Goal: Information Seeking & Learning: Find contact information

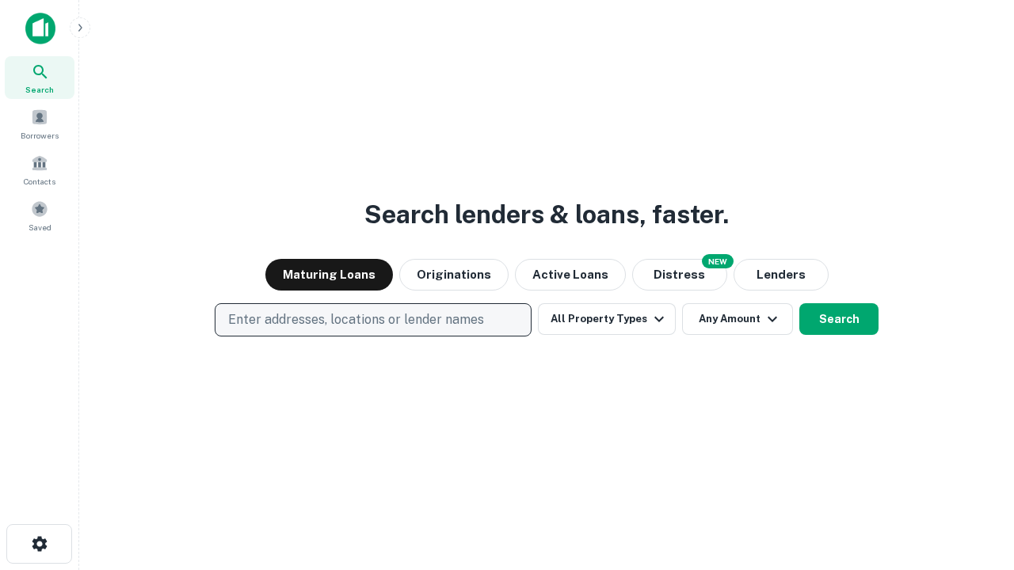
click at [372, 320] on p "Enter addresses, locations or lender names" at bounding box center [356, 319] width 256 height 19
type input "**********"
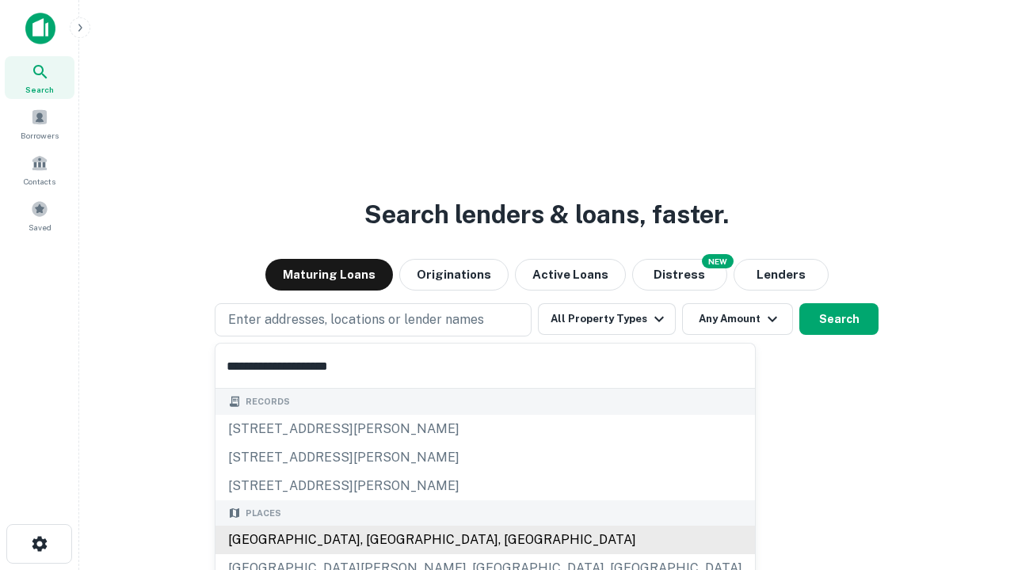
click at [379, 540] on div "Santa Monica, CA, USA" at bounding box center [484, 540] width 539 height 29
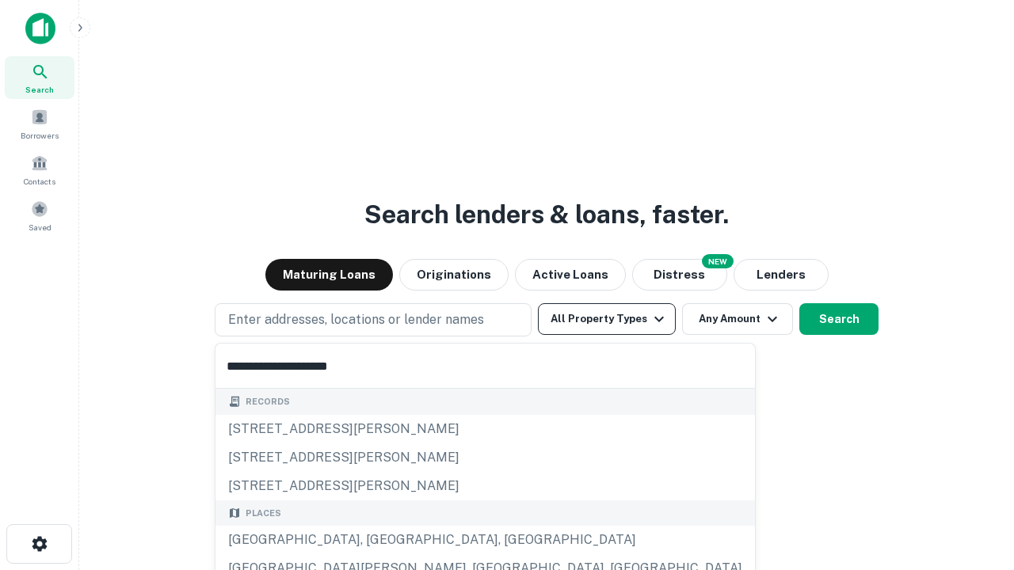
click at [607, 319] on button "All Property Types" at bounding box center [607, 319] width 138 height 32
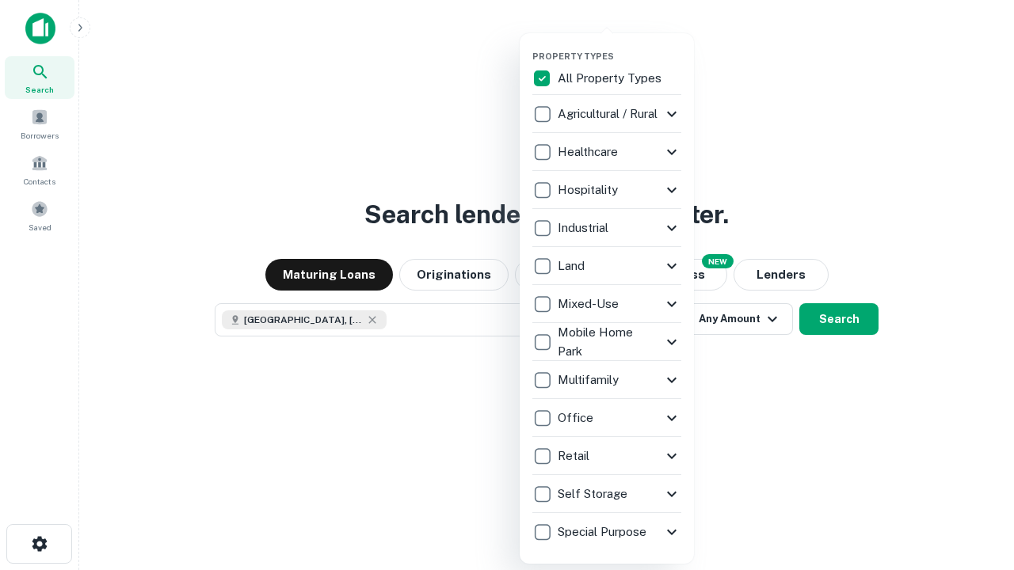
click at [619, 46] on button "button" at bounding box center [619, 46] width 174 height 1
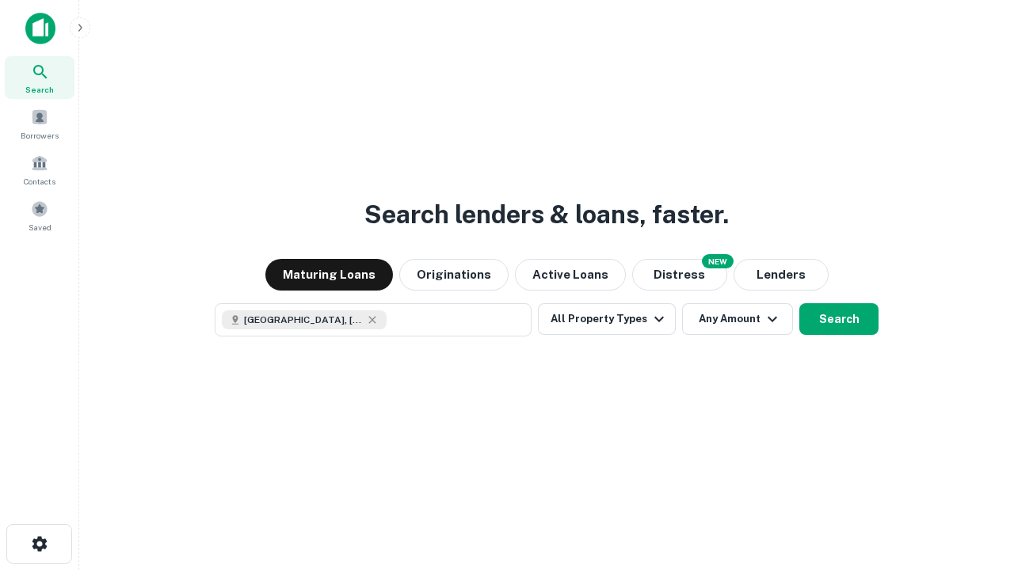
scroll to position [25, 0]
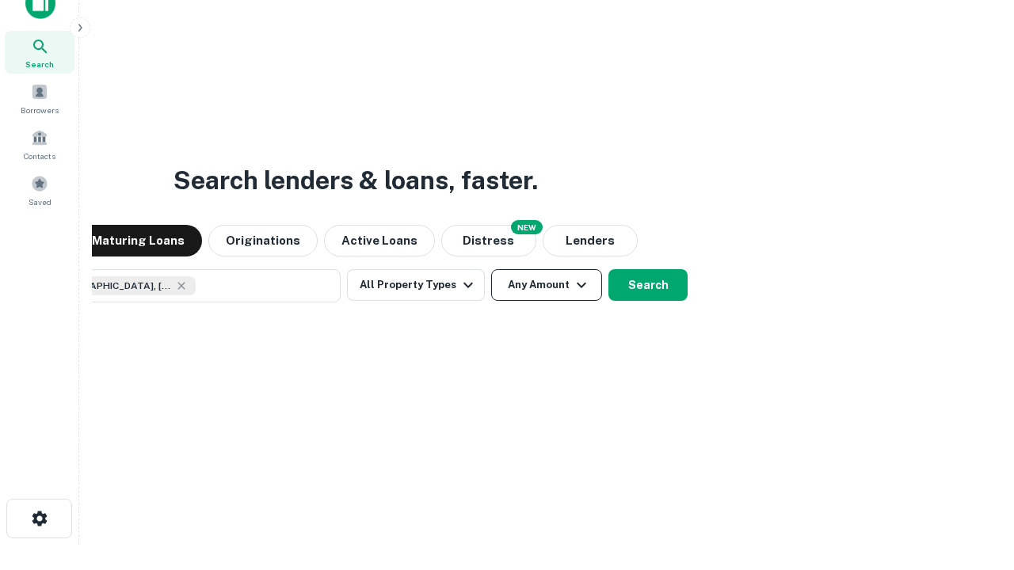
click at [491, 269] on button "Any Amount" at bounding box center [546, 285] width 111 height 32
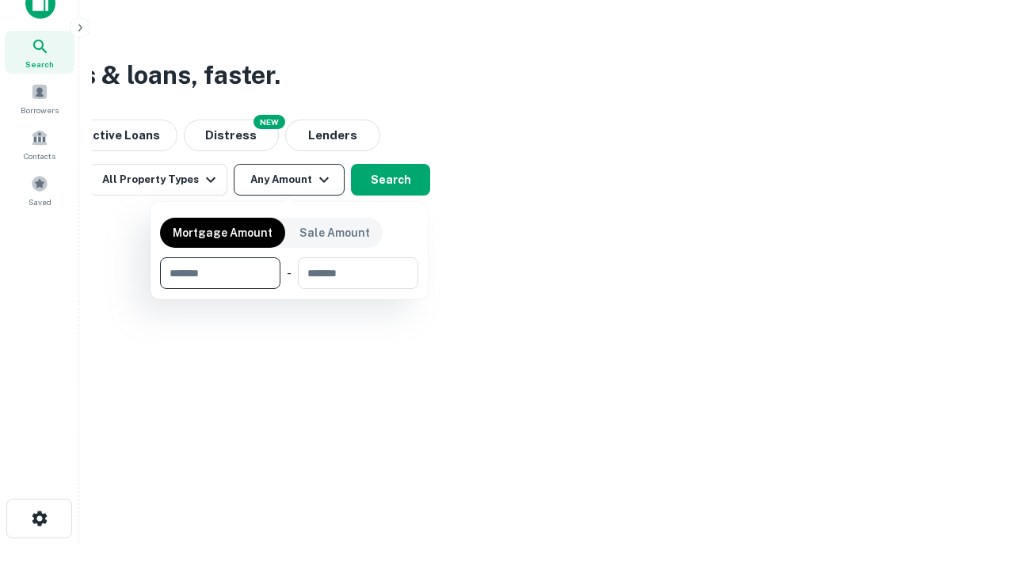
type input "*******"
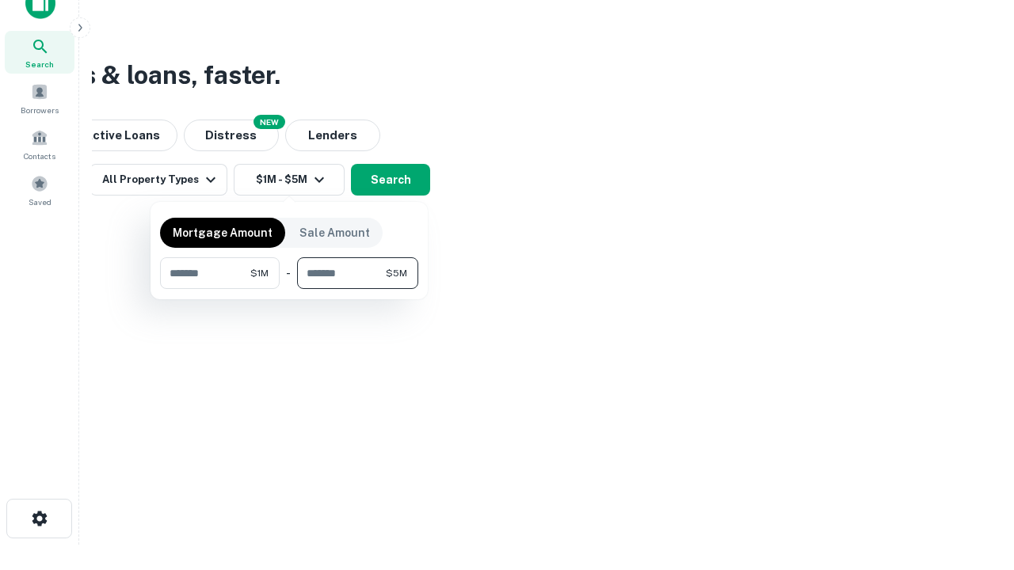
type input "*******"
click at [289, 289] on button "button" at bounding box center [289, 289] width 258 height 1
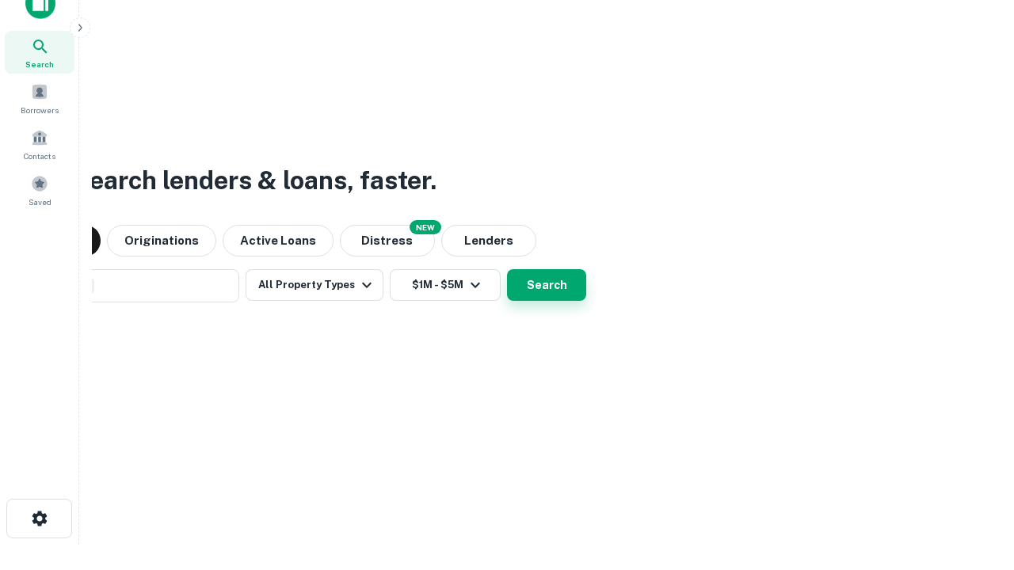
click at [507, 269] on button "Search" at bounding box center [546, 285] width 79 height 32
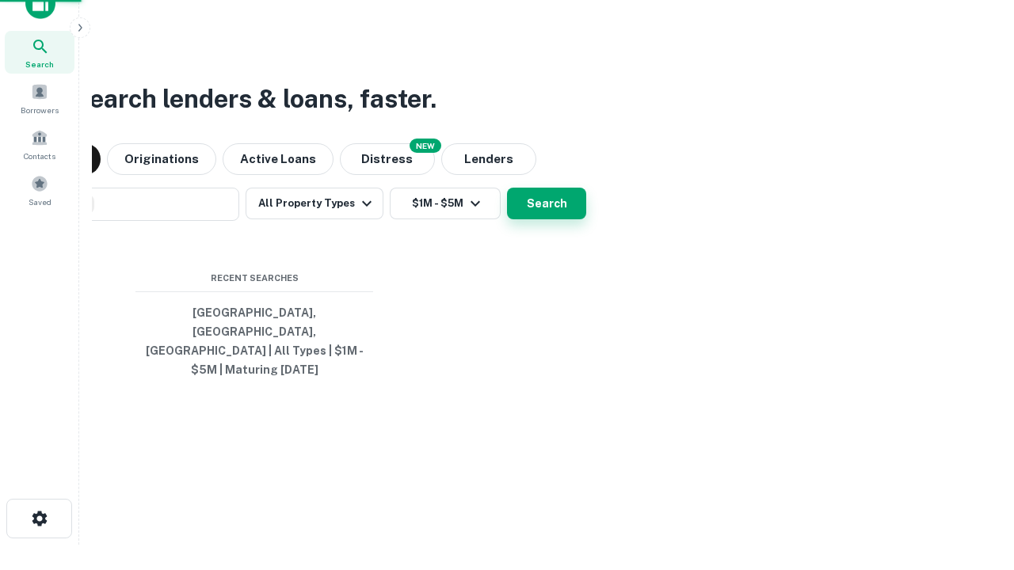
scroll to position [51, 448]
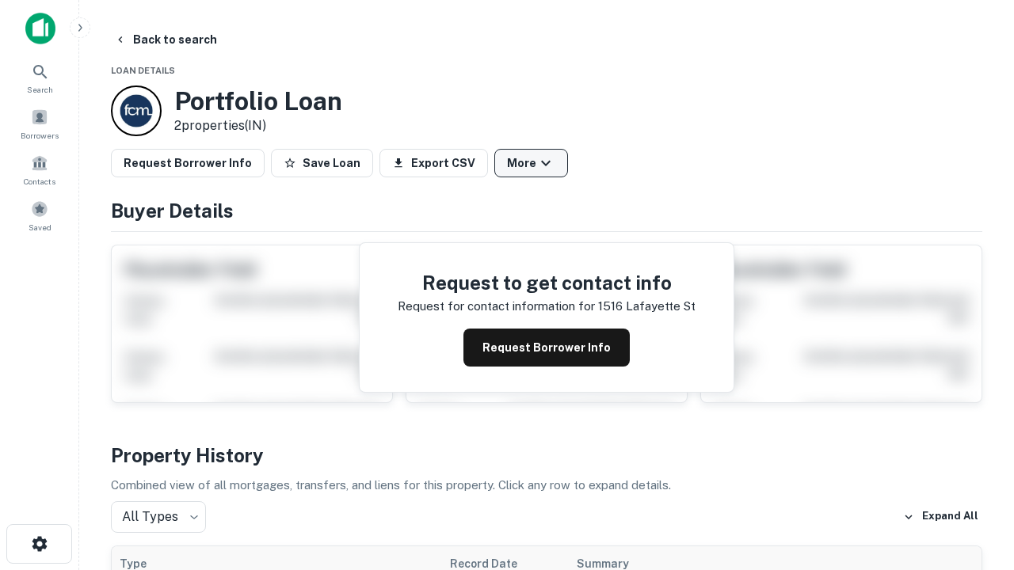
click at [531, 163] on button "More" at bounding box center [531, 163] width 74 height 29
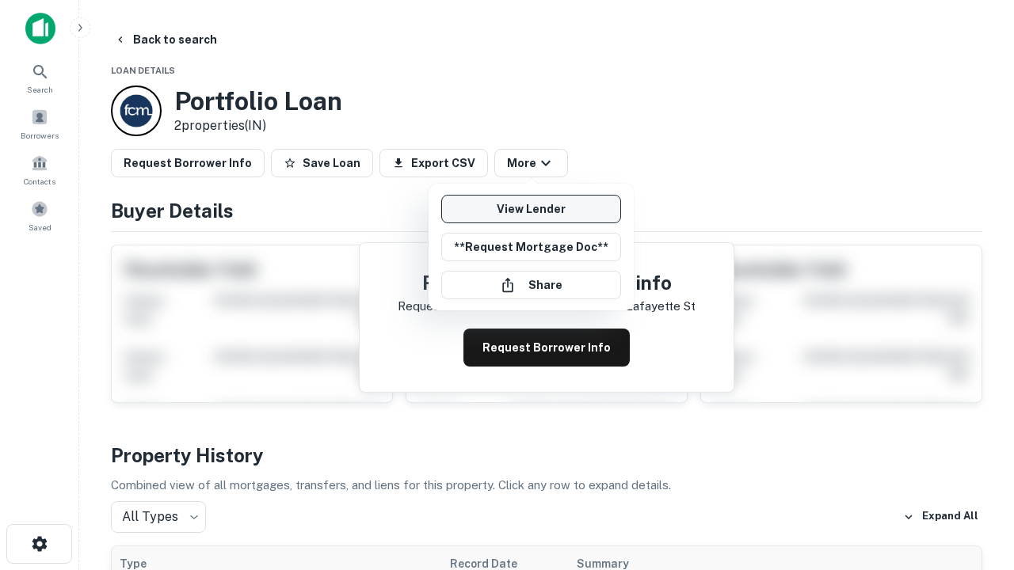
click at [531, 209] on link "View Lender" at bounding box center [531, 209] width 180 height 29
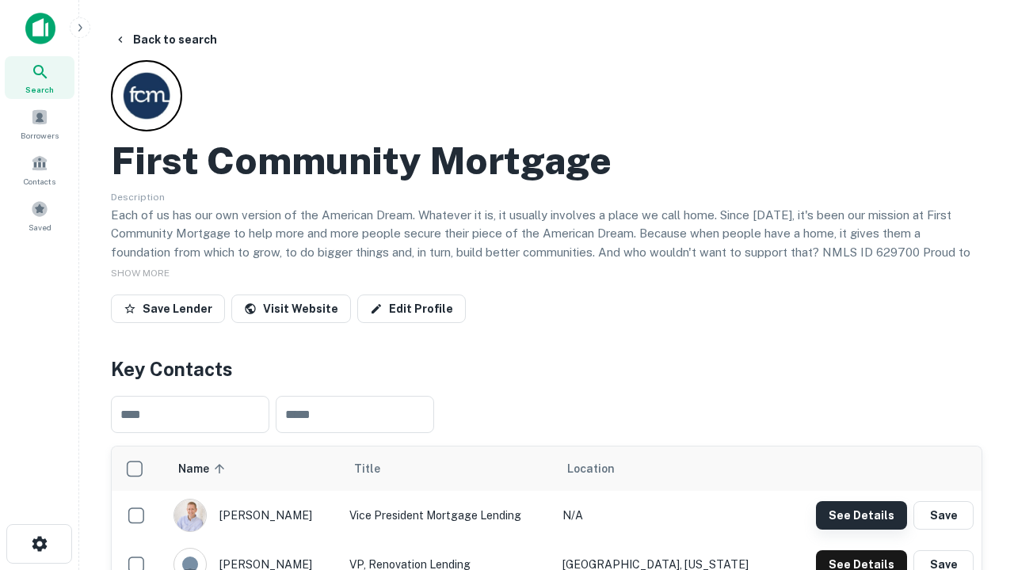
click at [861, 515] on button "See Details" at bounding box center [861, 515] width 91 height 29
click at [39, 544] on icon "button" at bounding box center [39, 544] width 19 height 19
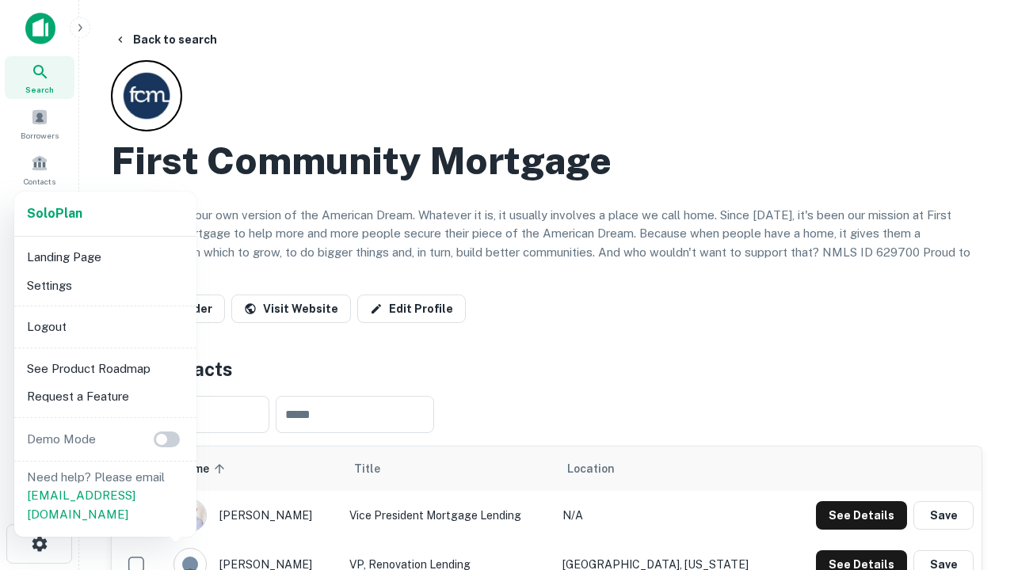
click at [105, 326] on li "Logout" at bounding box center [105, 327] width 169 height 29
